Goal: Transaction & Acquisition: Purchase product/service

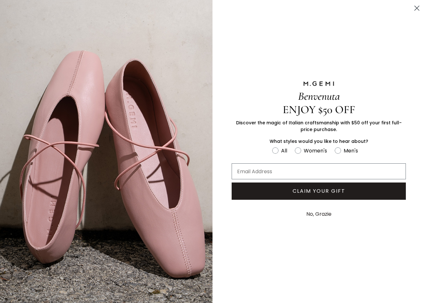
click at [413, 7] on circle "Close dialog" at bounding box center [417, 8] width 11 height 11
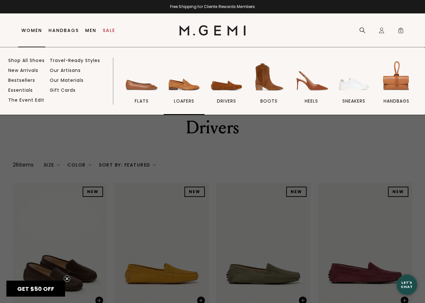
click at [177, 86] on img at bounding box center [184, 77] width 36 height 36
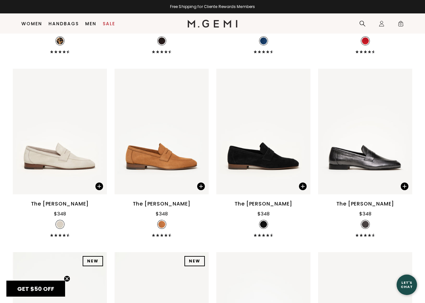
scroll to position [621, 0]
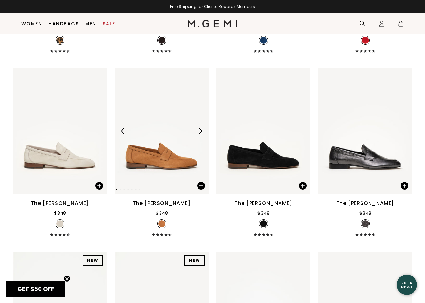
click at [157, 156] on img at bounding box center [162, 130] width 94 height 125
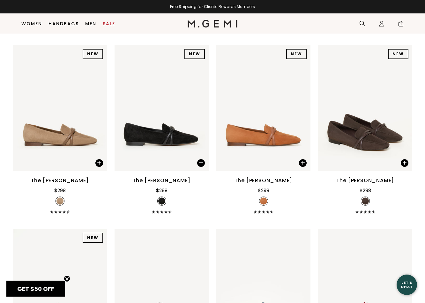
scroll to position [0, 0]
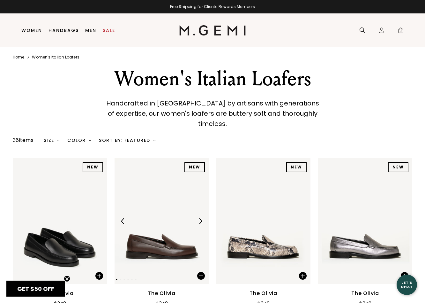
click at [139, 198] on img at bounding box center [162, 220] width 94 height 125
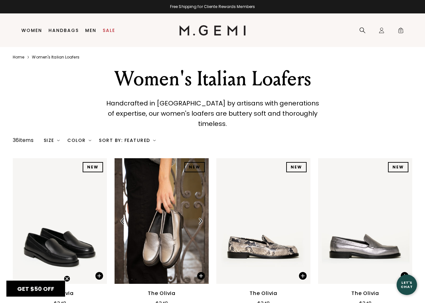
click at [145, 203] on div "NEW NEW NEW NEW NEW NEW NEW NEW" at bounding box center [162, 220] width 94 height 125
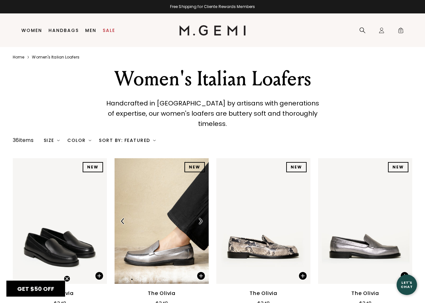
click at [147, 205] on img at bounding box center [162, 220] width 94 height 125
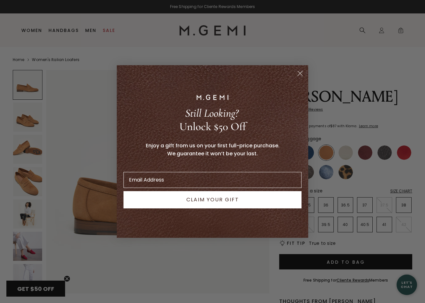
click at [303, 71] on circle "Close dialog" at bounding box center [300, 73] width 11 height 11
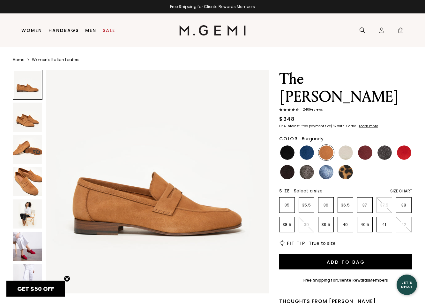
click at [365, 145] on img at bounding box center [365, 152] width 14 height 14
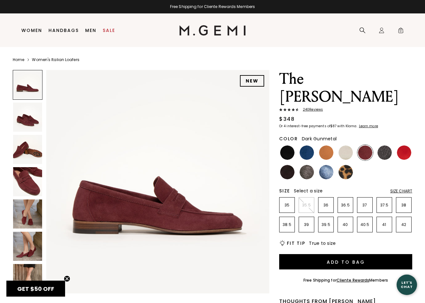
click at [386, 145] on img at bounding box center [385, 152] width 14 height 14
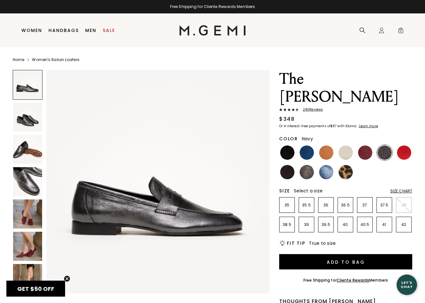
click at [304, 145] on img at bounding box center [307, 152] width 14 height 14
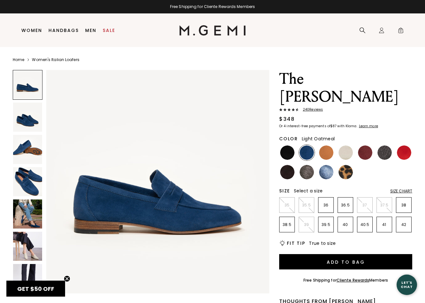
click at [338, 145] on div at bounding box center [346, 153] width 16 height 16
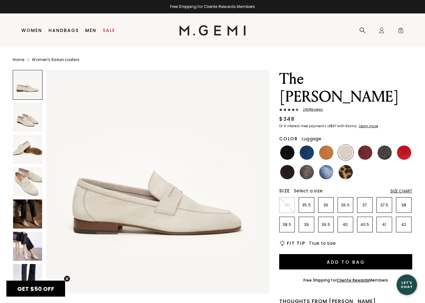
click at [335, 145] on ul at bounding box center [345, 162] width 133 height 35
click at [324, 145] on img at bounding box center [326, 152] width 14 height 14
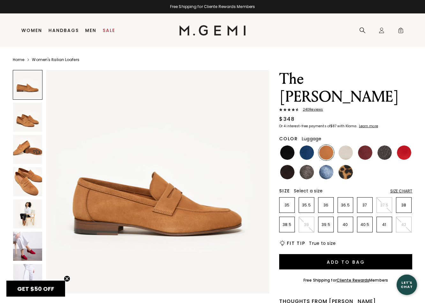
click at [29, 118] on img at bounding box center [27, 116] width 29 height 29
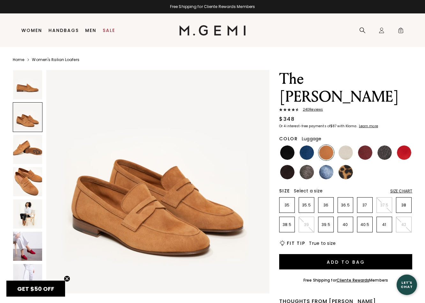
click at [37, 142] on img at bounding box center [27, 149] width 29 height 29
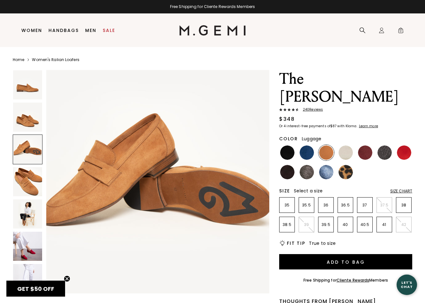
click at [35, 168] on img at bounding box center [27, 181] width 29 height 29
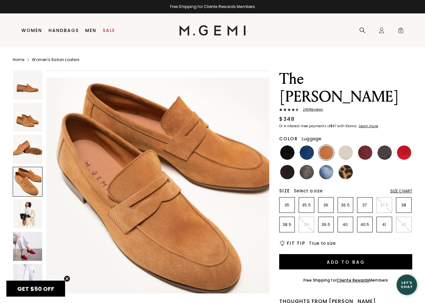
scroll to position [688, 0]
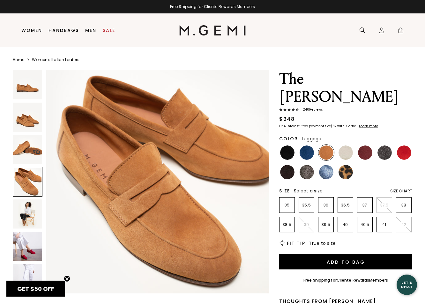
click at [34, 188] on div at bounding box center [28, 182] width 30 height 30
click at [34, 218] on img at bounding box center [27, 213] width 29 height 29
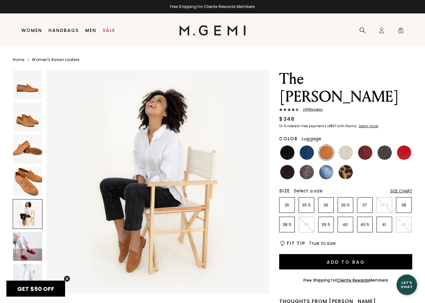
click at [32, 233] on img at bounding box center [27, 245] width 29 height 29
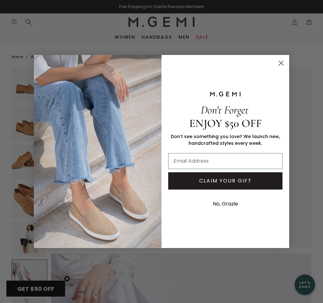
scroll to position [1338, 0]
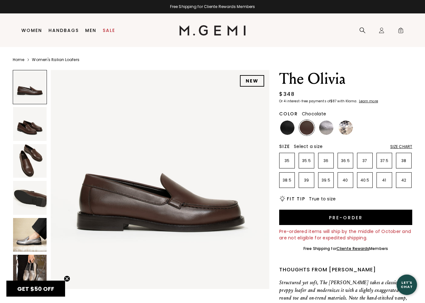
click at [36, 126] on img at bounding box center [30, 124] width 34 height 34
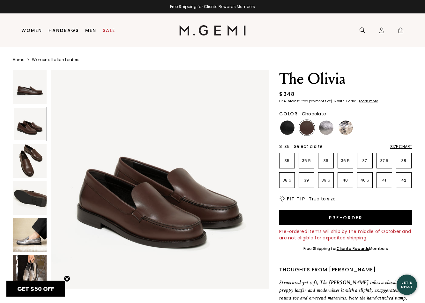
click at [36, 147] on img at bounding box center [30, 161] width 34 height 34
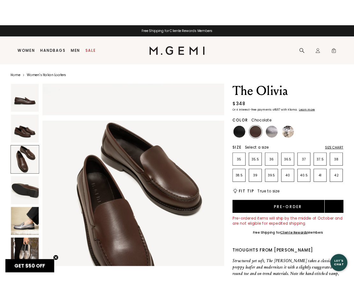
scroll to position [450, 0]
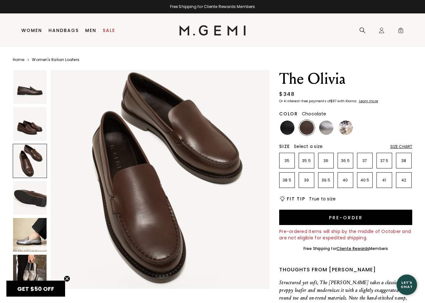
click at [33, 158] on div at bounding box center [30, 161] width 34 height 34
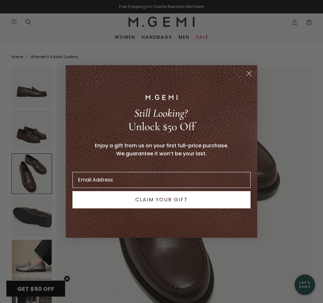
scroll to position [524, 0]
